Goal: Navigation & Orientation: Find specific page/section

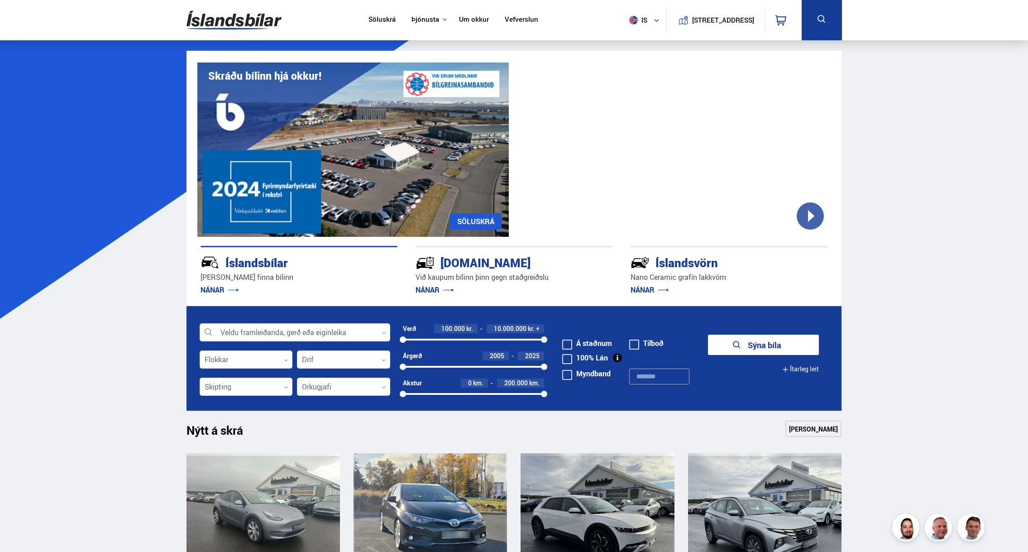
click at [461, 24] on link "Um okkur" at bounding box center [474, 20] width 30 height 10
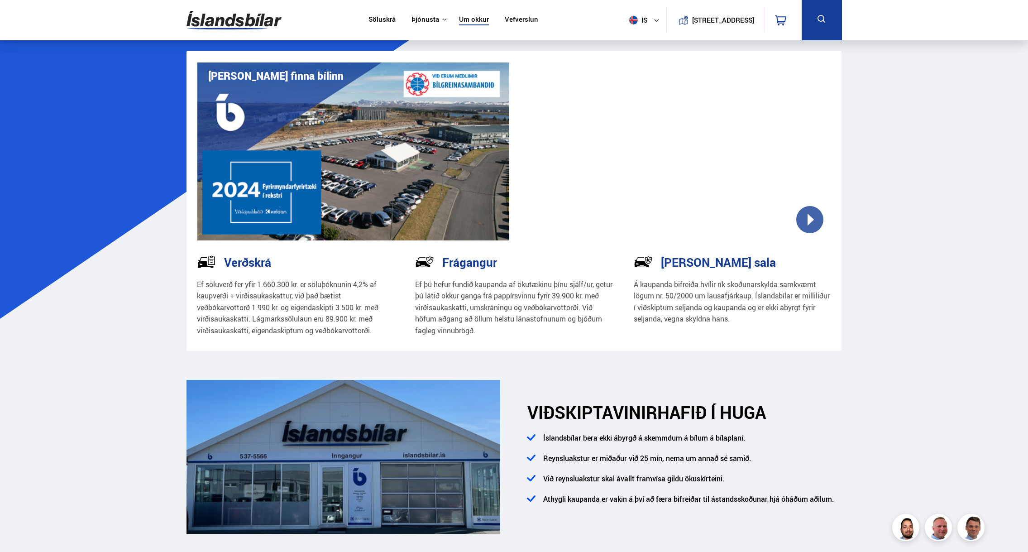
click at [258, 21] on img at bounding box center [234, 19] width 95 height 29
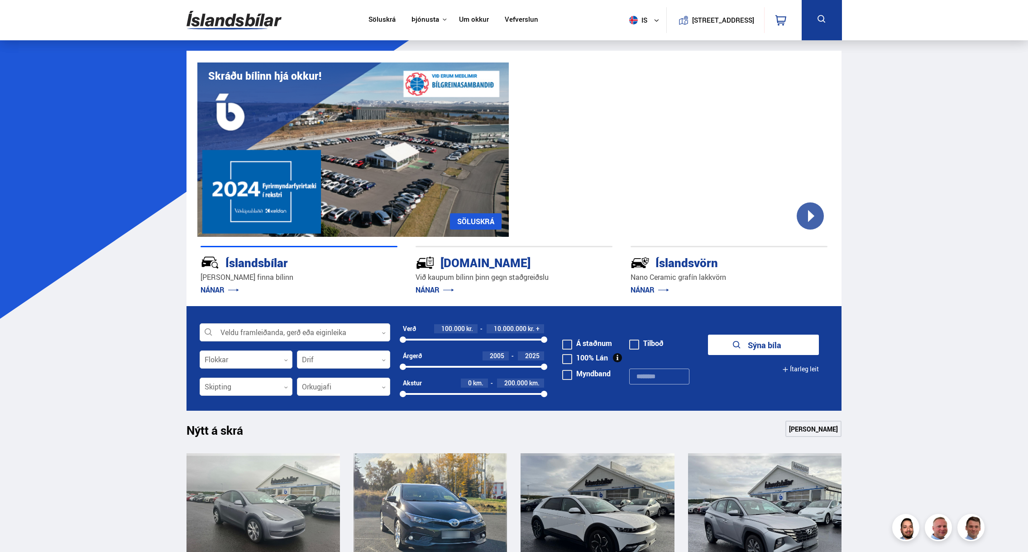
click at [474, 24] on link "Um okkur" at bounding box center [474, 20] width 30 height 10
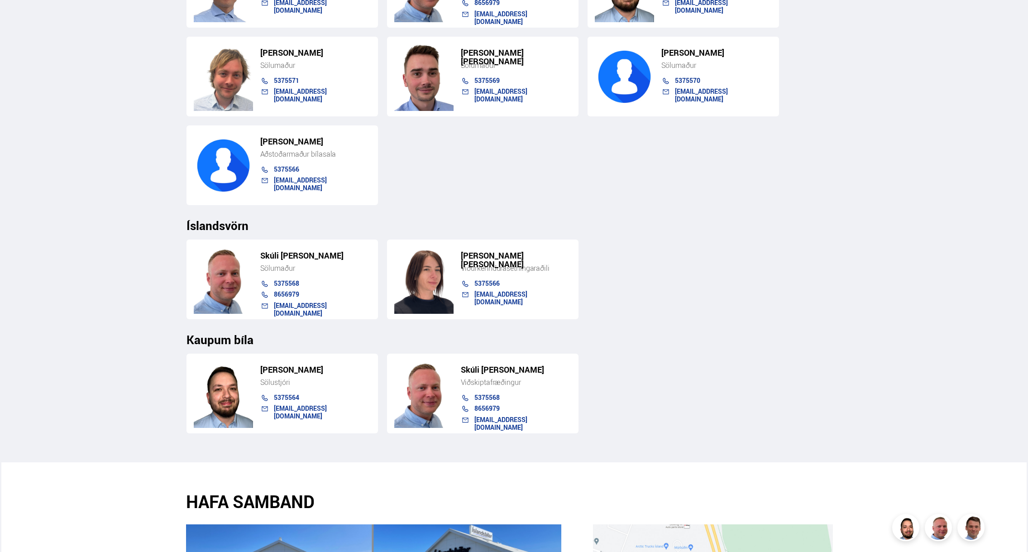
scroll to position [1041, 0]
